Goal: Information Seeking & Learning: Learn about a topic

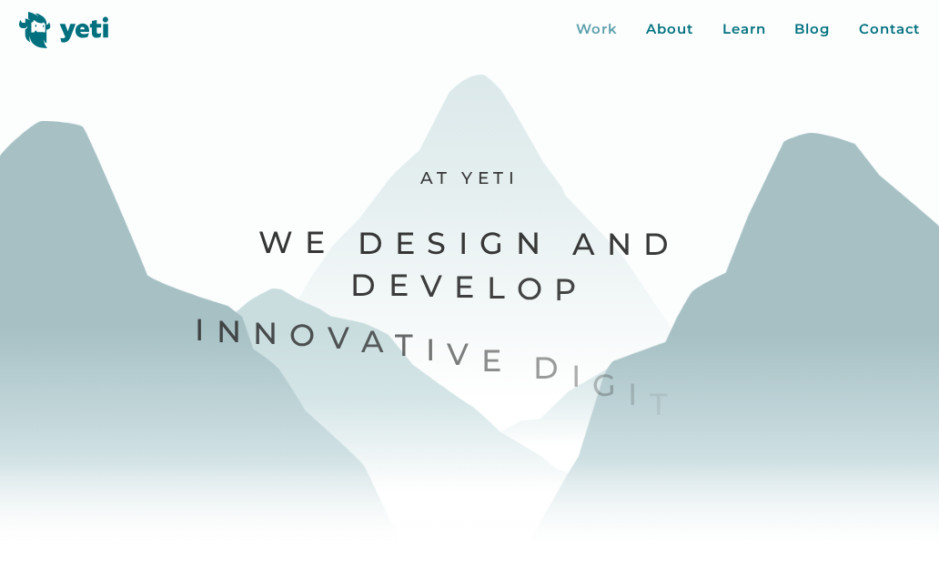
click at [597, 37] on div "Work" at bounding box center [597, 29] width 42 height 21
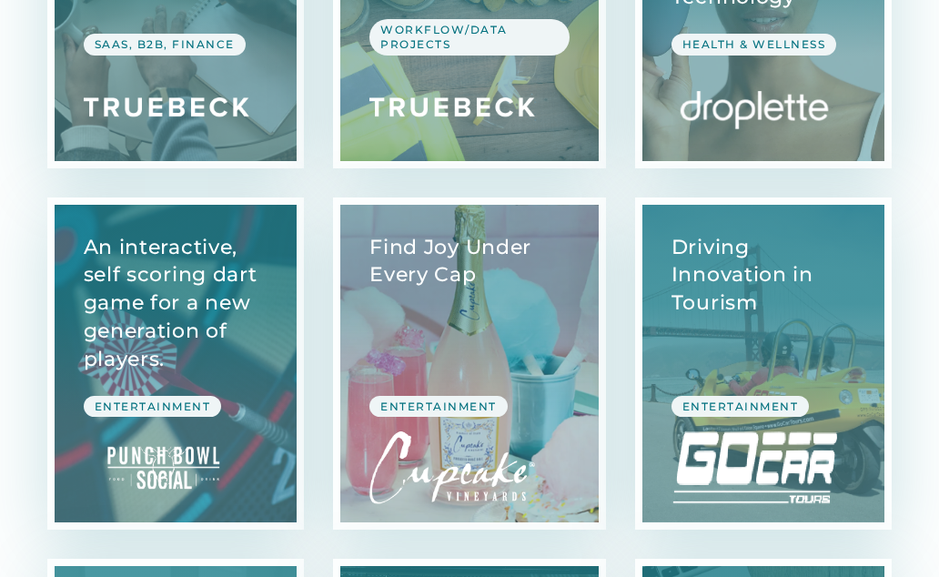
scroll to position [1849, 0]
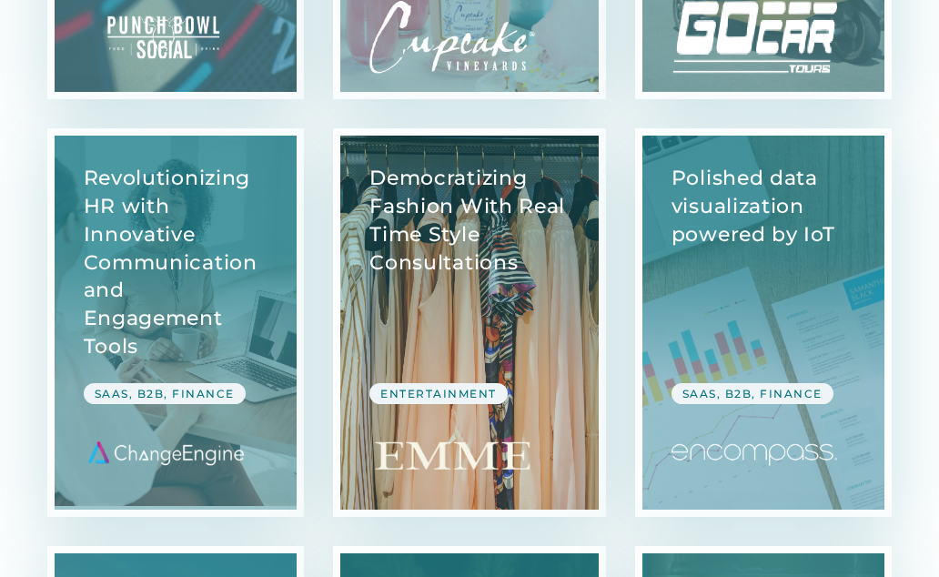
click at [515, 290] on link "View Case Study" at bounding box center [469, 323] width 258 height 374
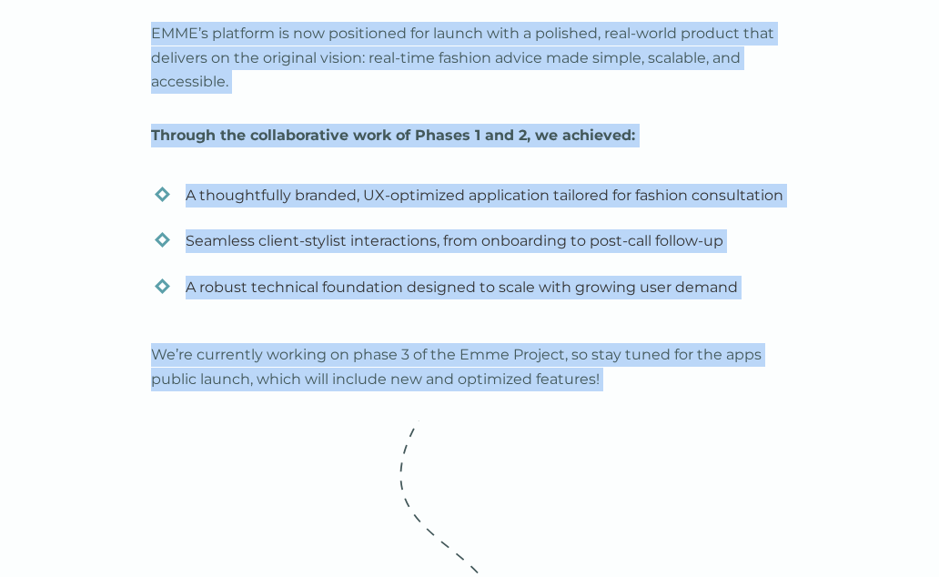
scroll to position [9175, 0]
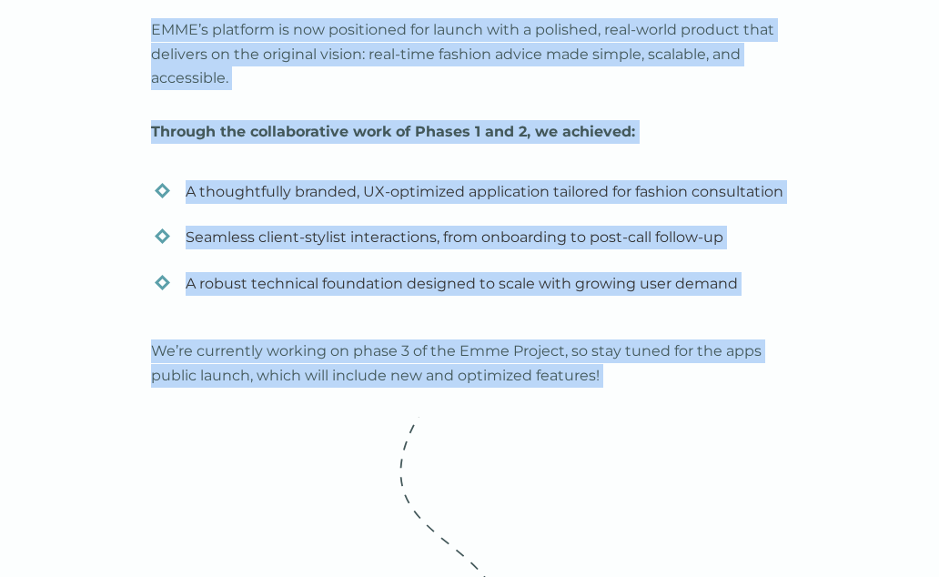
drag, startPoint x: 195, startPoint y: 176, endPoint x: 600, endPoint y: 560, distance: 557.9
copy div "Democratizing Fashion With Real Time Style Consultations EMME is a fashion tech…"
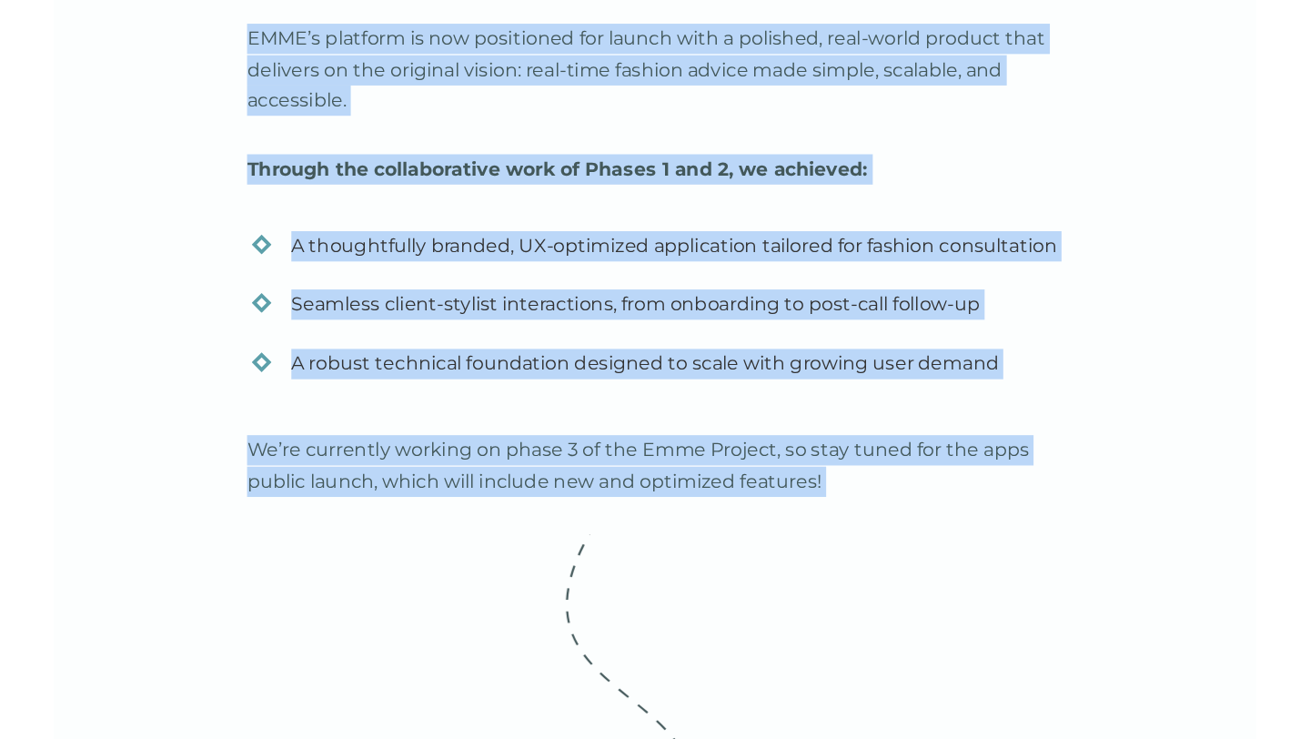
scroll to position [10980, 0]
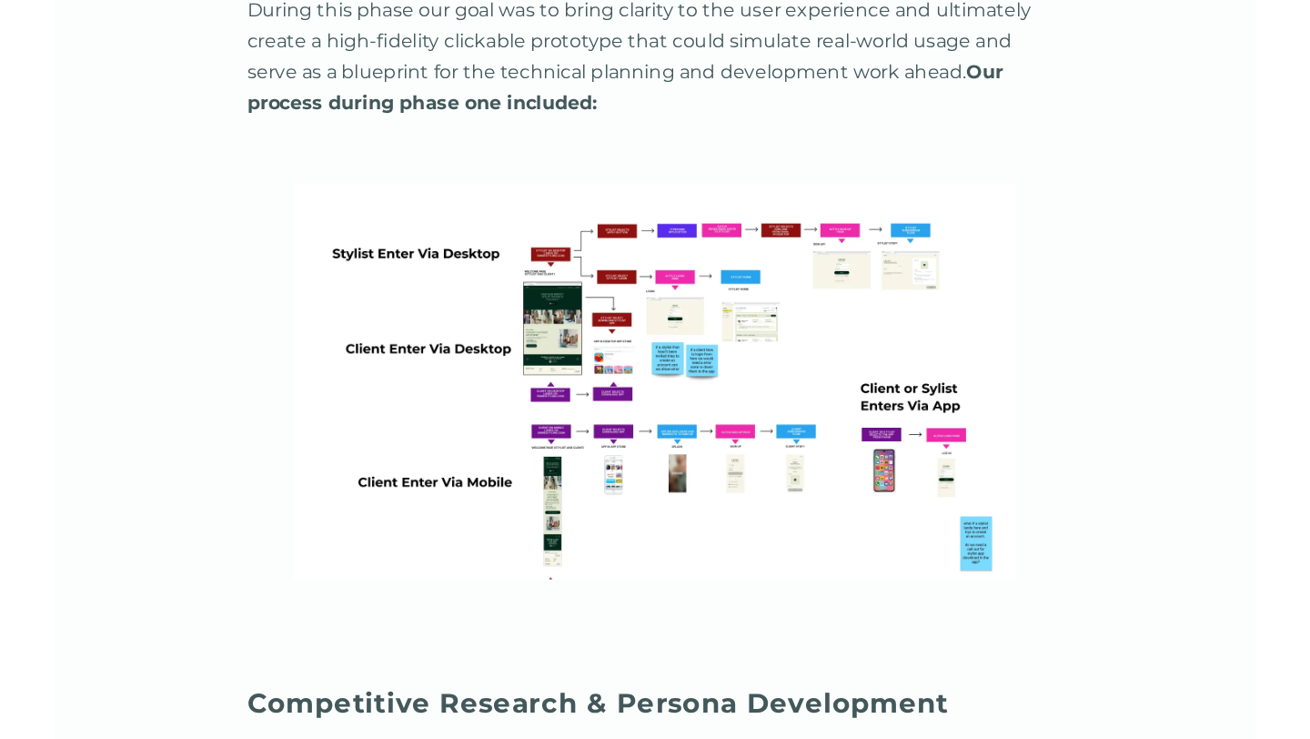
scroll to position [3300, 0]
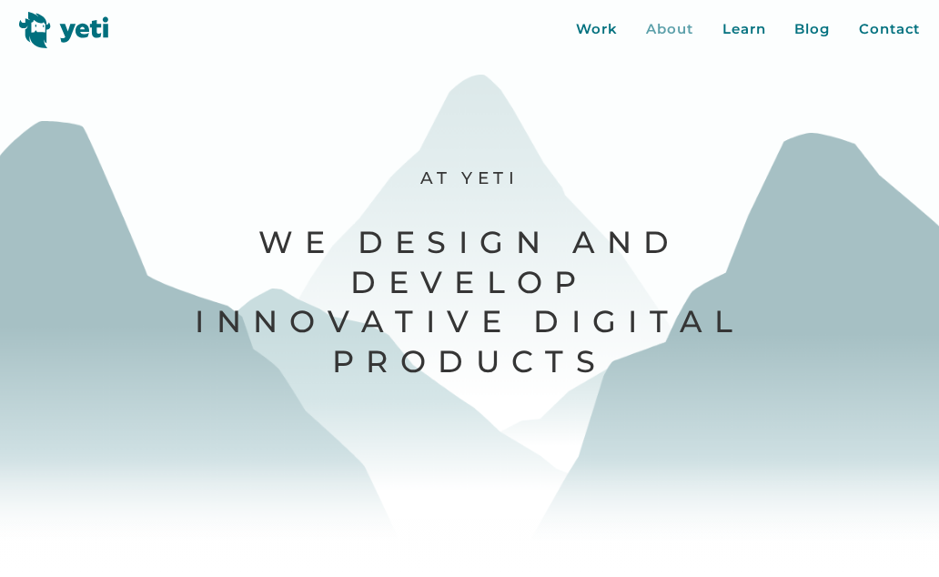
click at [662, 23] on div "About" at bounding box center [669, 29] width 47 height 21
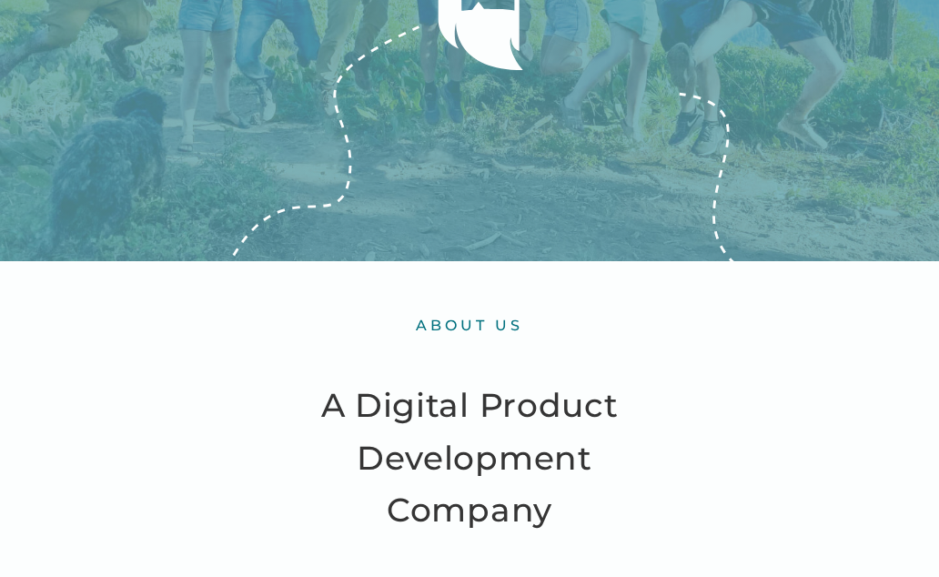
scroll to position [309, 0]
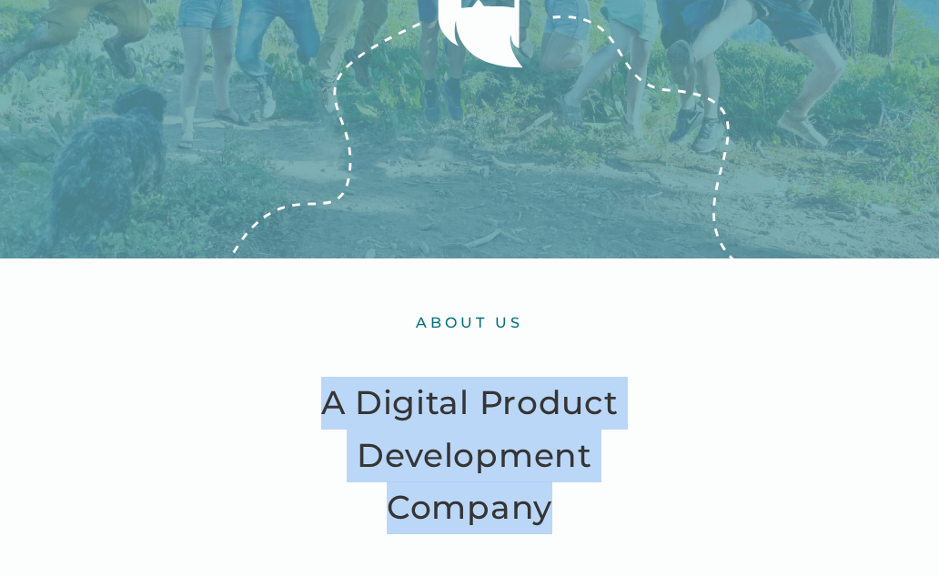
drag, startPoint x: 323, startPoint y: 392, endPoint x: 694, endPoint y: 505, distance: 387.9
copy h2 "A Digital Product Development Company"
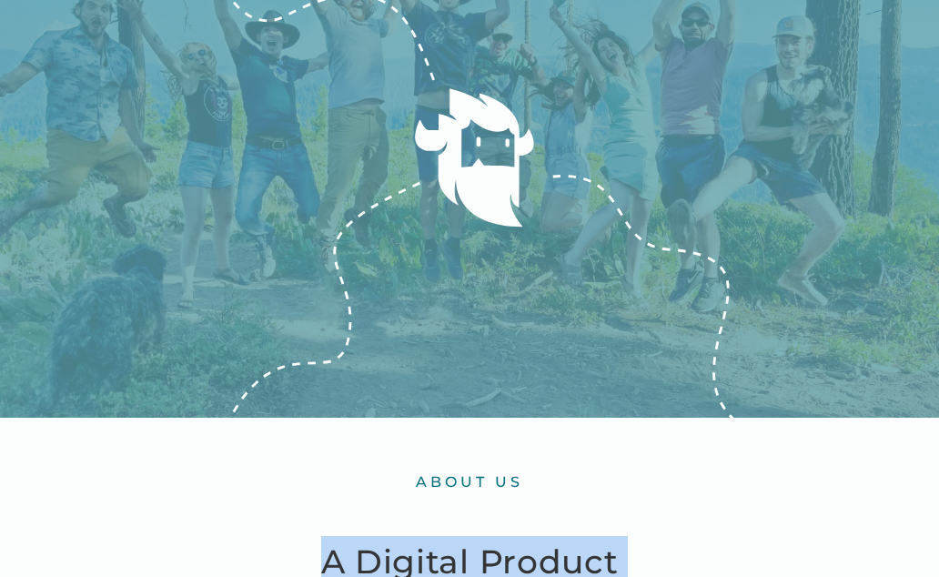
scroll to position [0, 0]
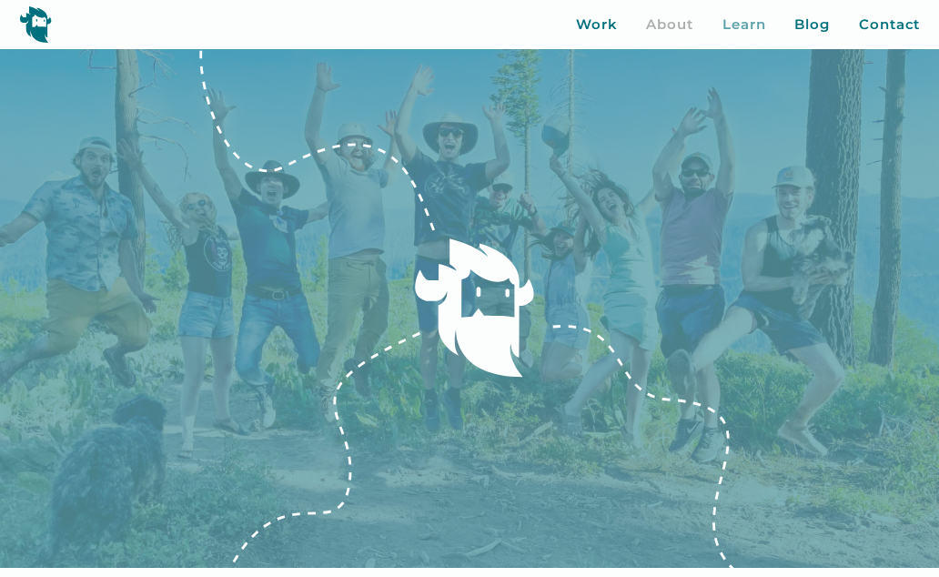
click at [750, 25] on div "Learn" at bounding box center [744, 25] width 44 height 21
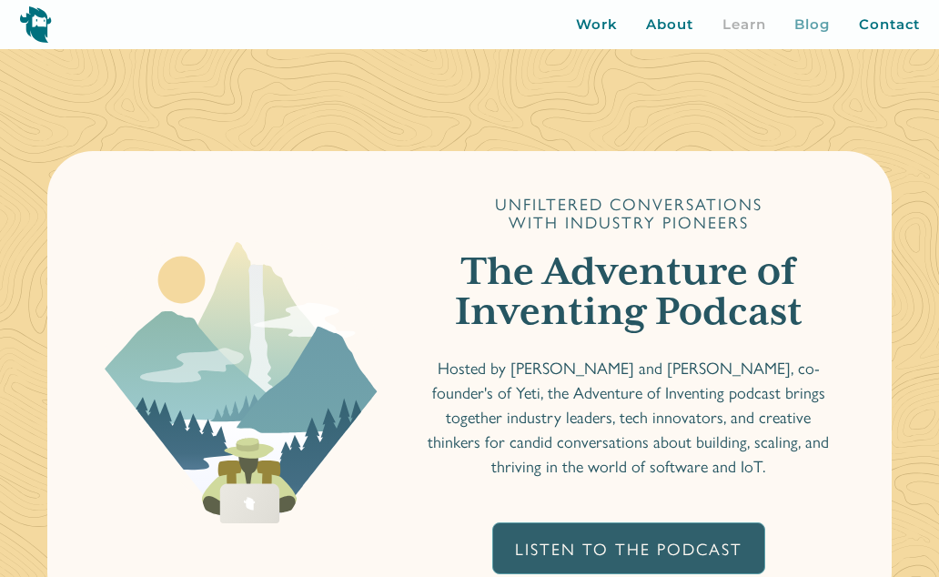
click at [812, 24] on div "Blog" at bounding box center [811, 25] width 35 height 21
